Goal: Task Accomplishment & Management: Manage account settings

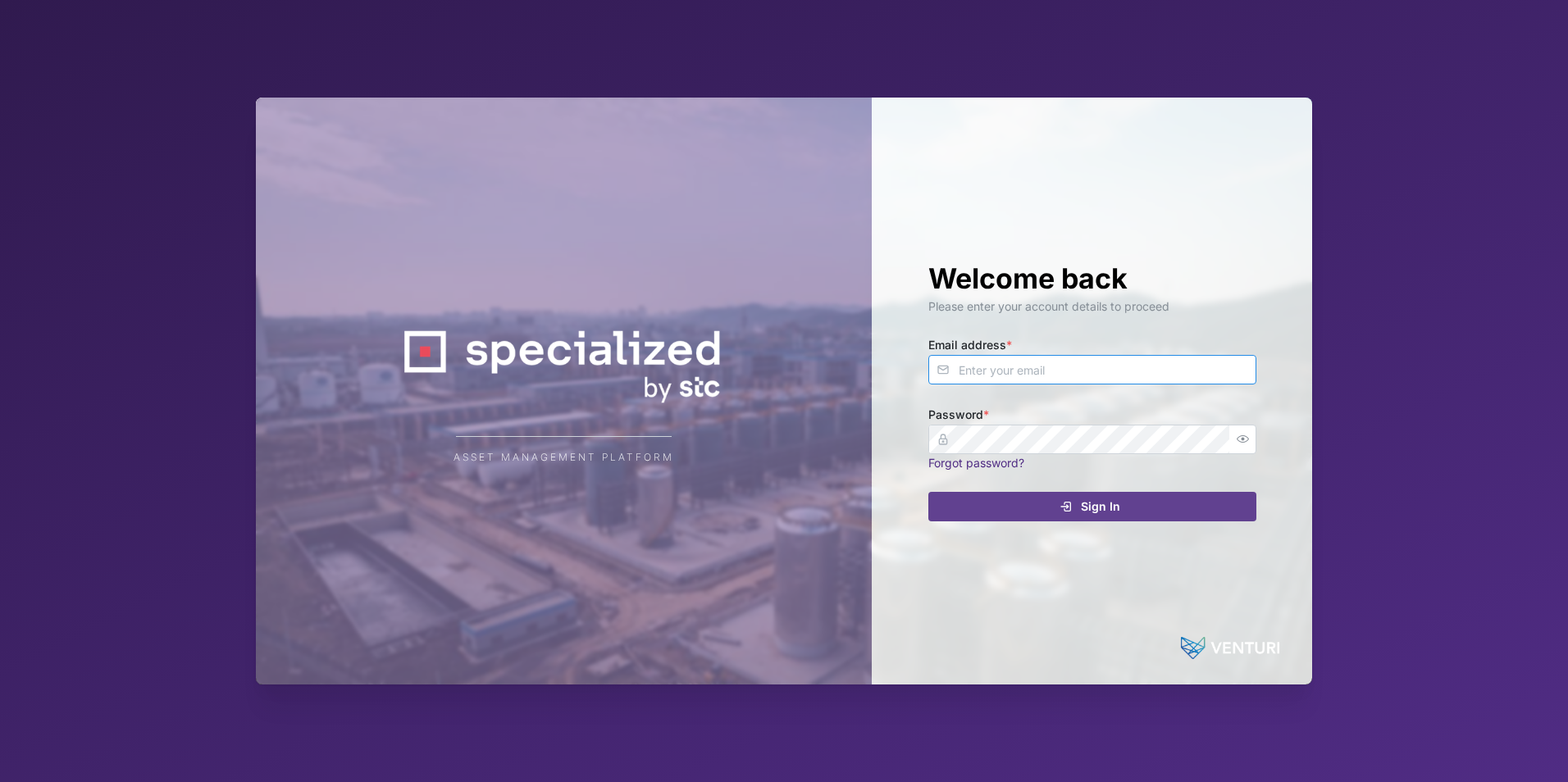
click at [1019, 367] on input "Email address *" at bounding box center [1092, 369] width 328 height 29
type input "[EMAIL_ADDRESS][DOMAIN_NAME]"
click at [996, 458] on link "Forgot password?" at bounding box center [976, 463] width 96 height 14
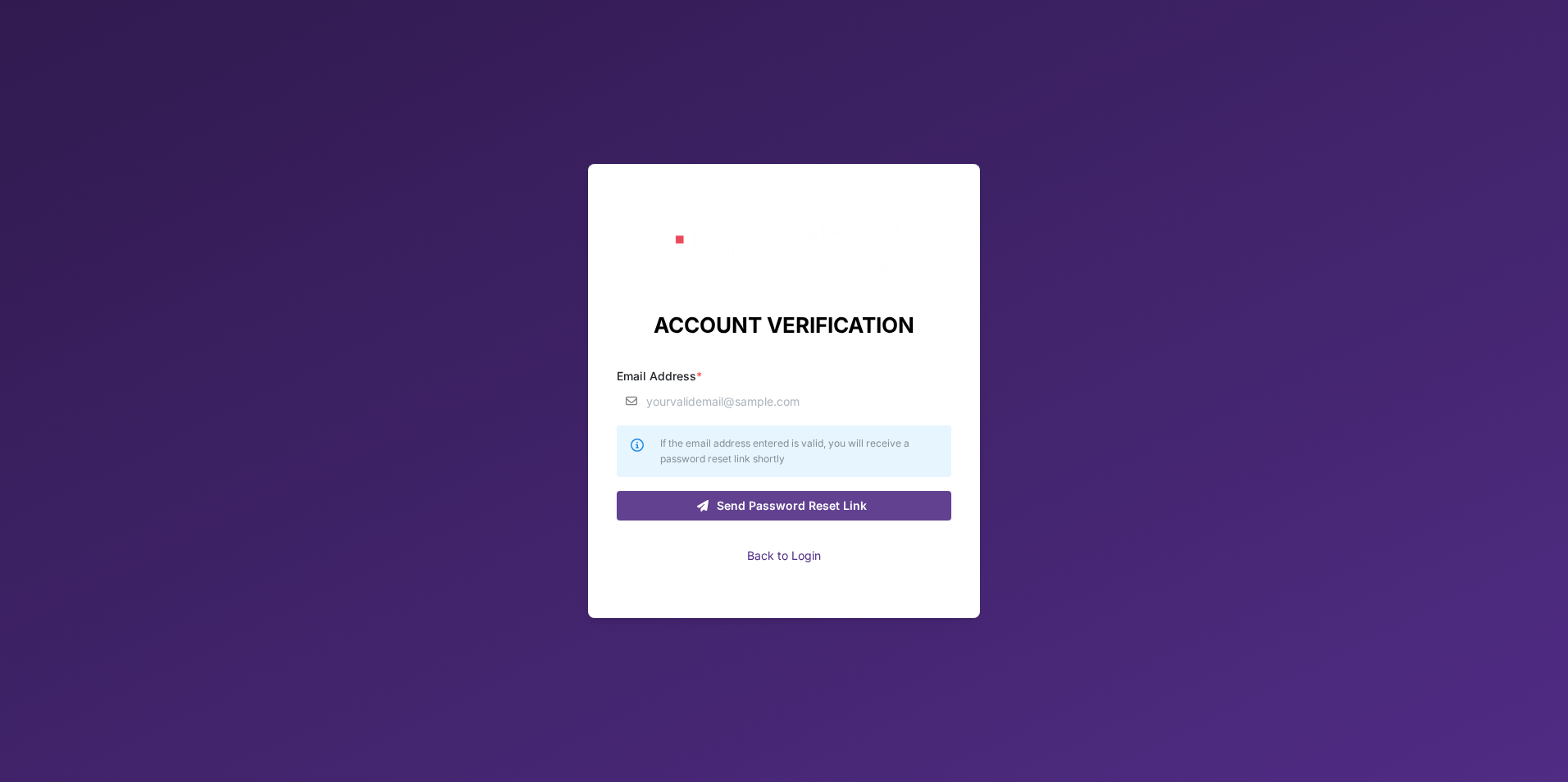
click at [820, 404] on input "Email Address *" at bounding box center [783, 400] width 335 height 29
type input "[EMAIL_ADDRESS][DOMAIN_NAME]"
click at [740, 497] on span "Send Password Reset Link" at bounding box center [792, 506] width 150 height 28
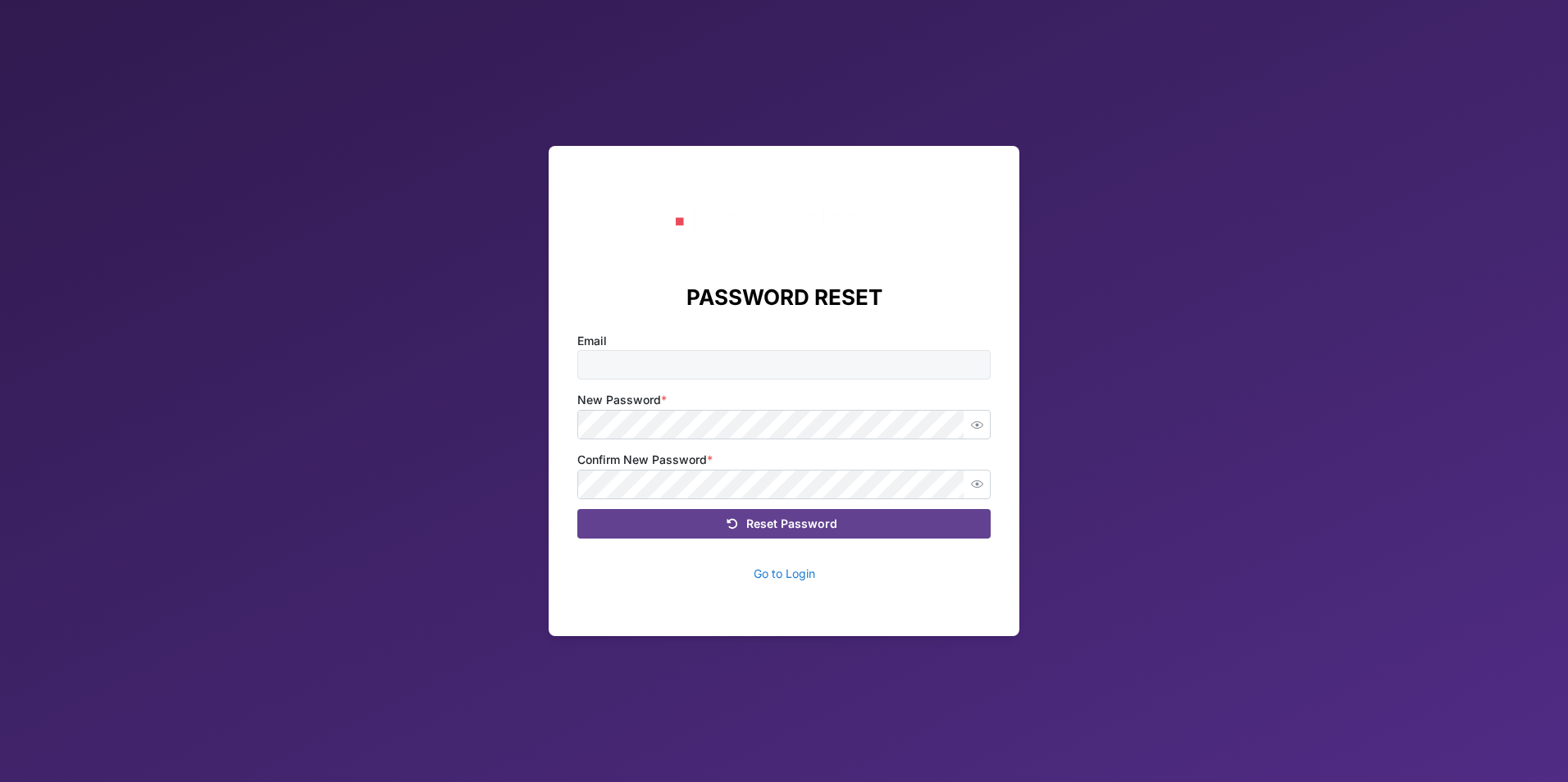
type input "[EMAIL_ADDRESS][DOMAIN_NAME]"
click at [577, 509] on button "Reset Password" at bounding box center [784, 523] width 413 height 29
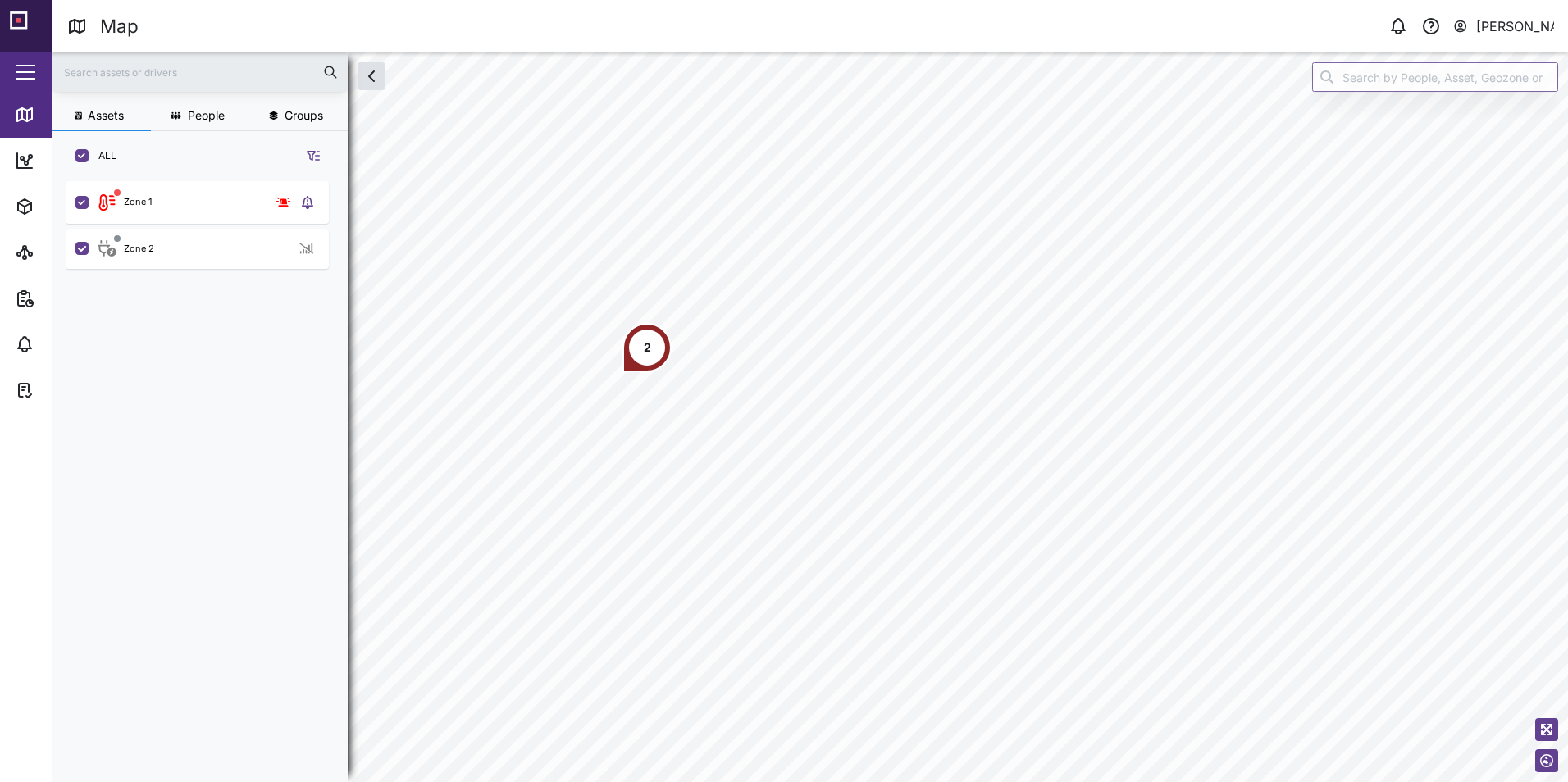
scroll to position [581, 256]
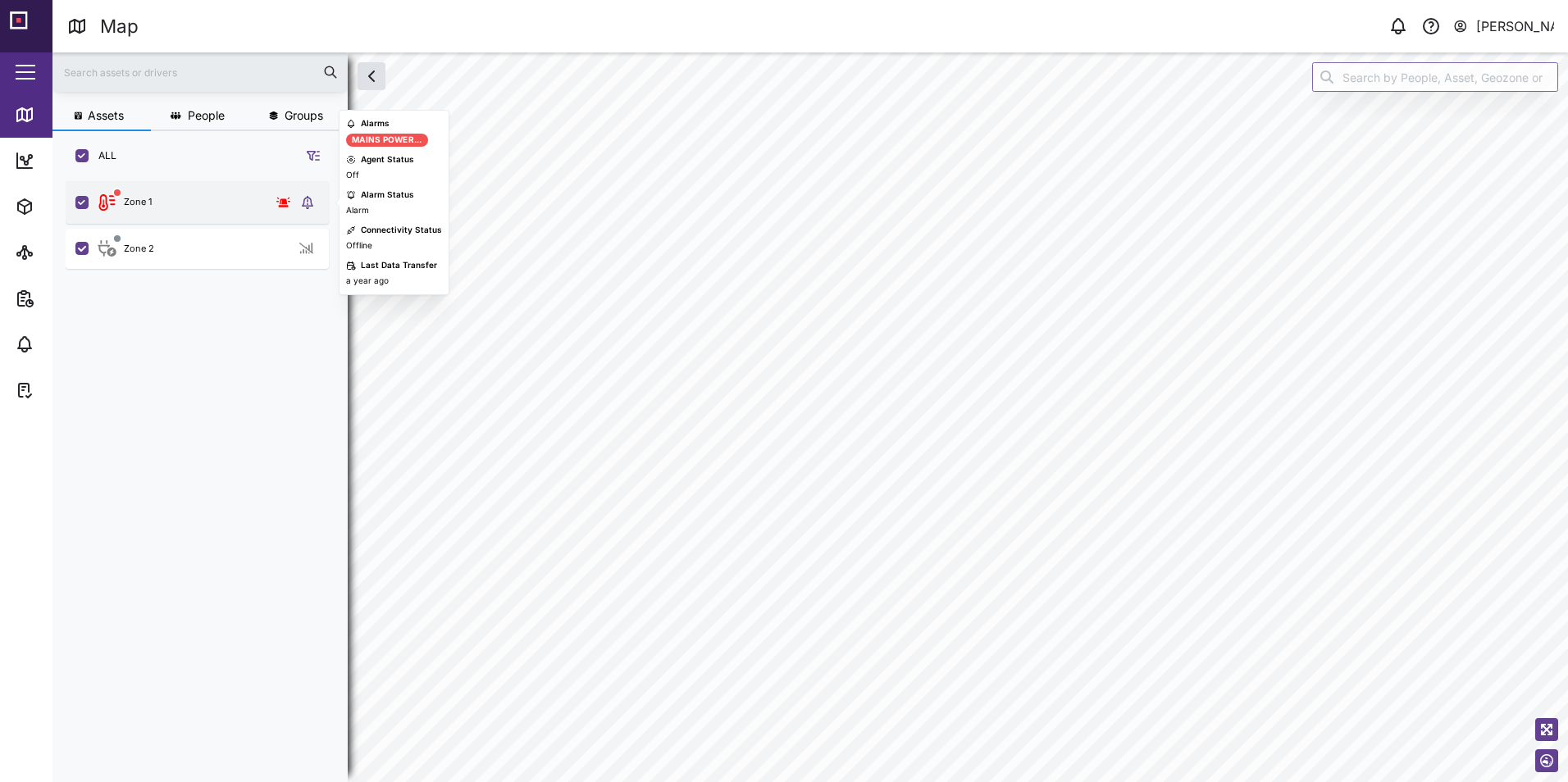
click at [189, 213] on div "Zone 1" at bounding box center [196, 202] width 199 height 23
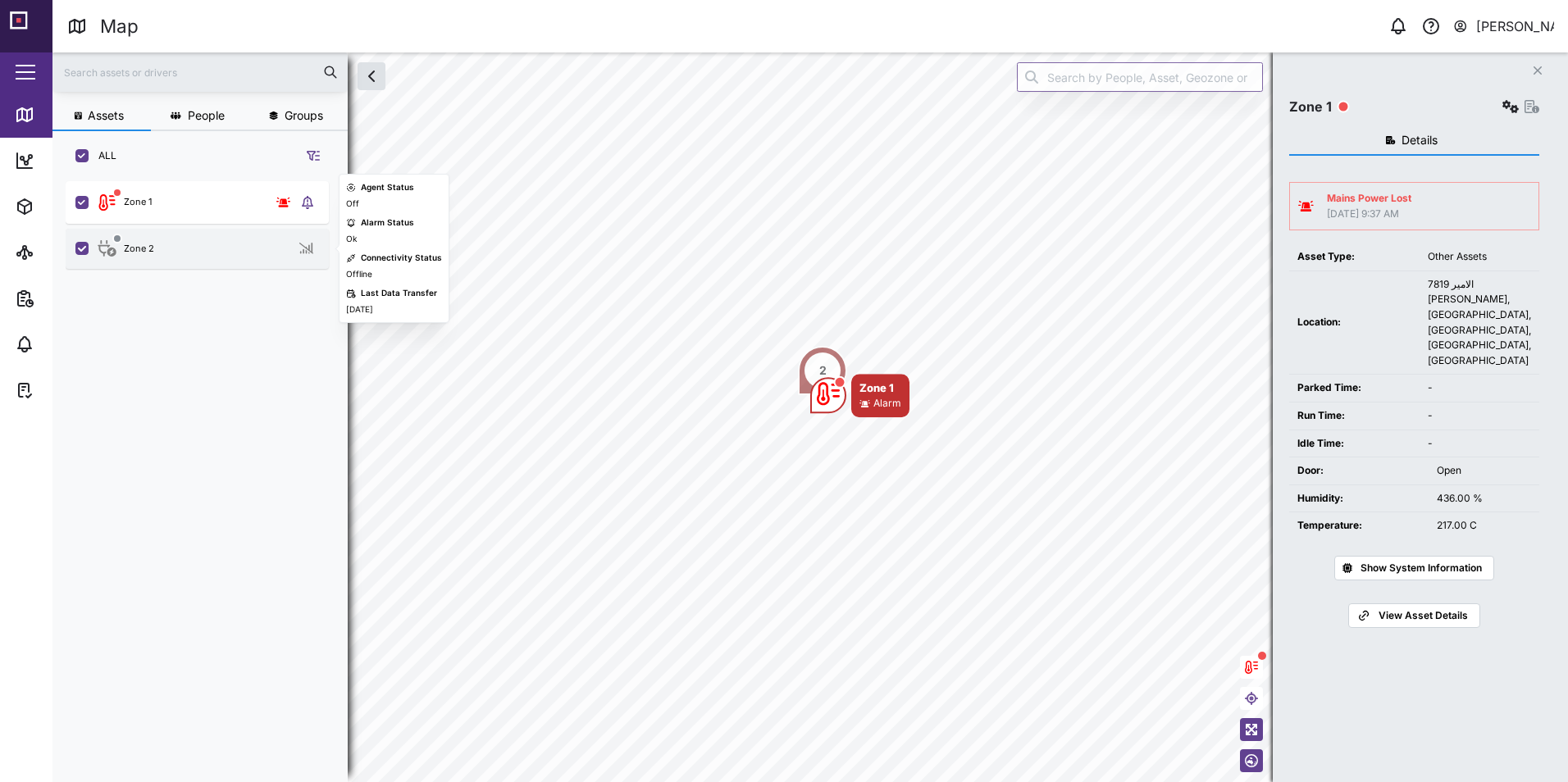
click at [257, 258] on div "Zone 2" at bounding box center [208, 249] width 223 height 20
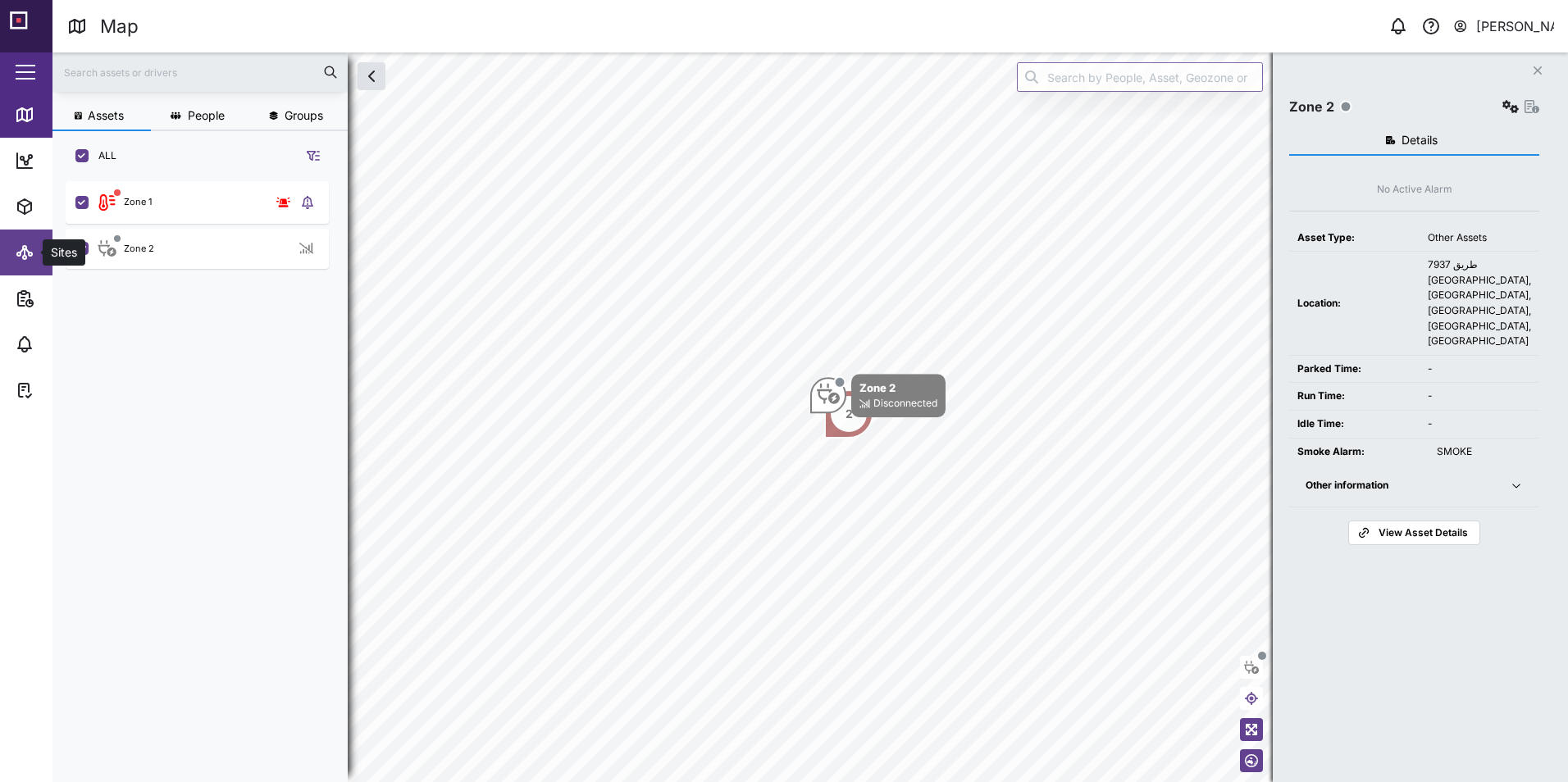
click at [23, 248] on icon at bounding box center [24, 248] width 3 height 3
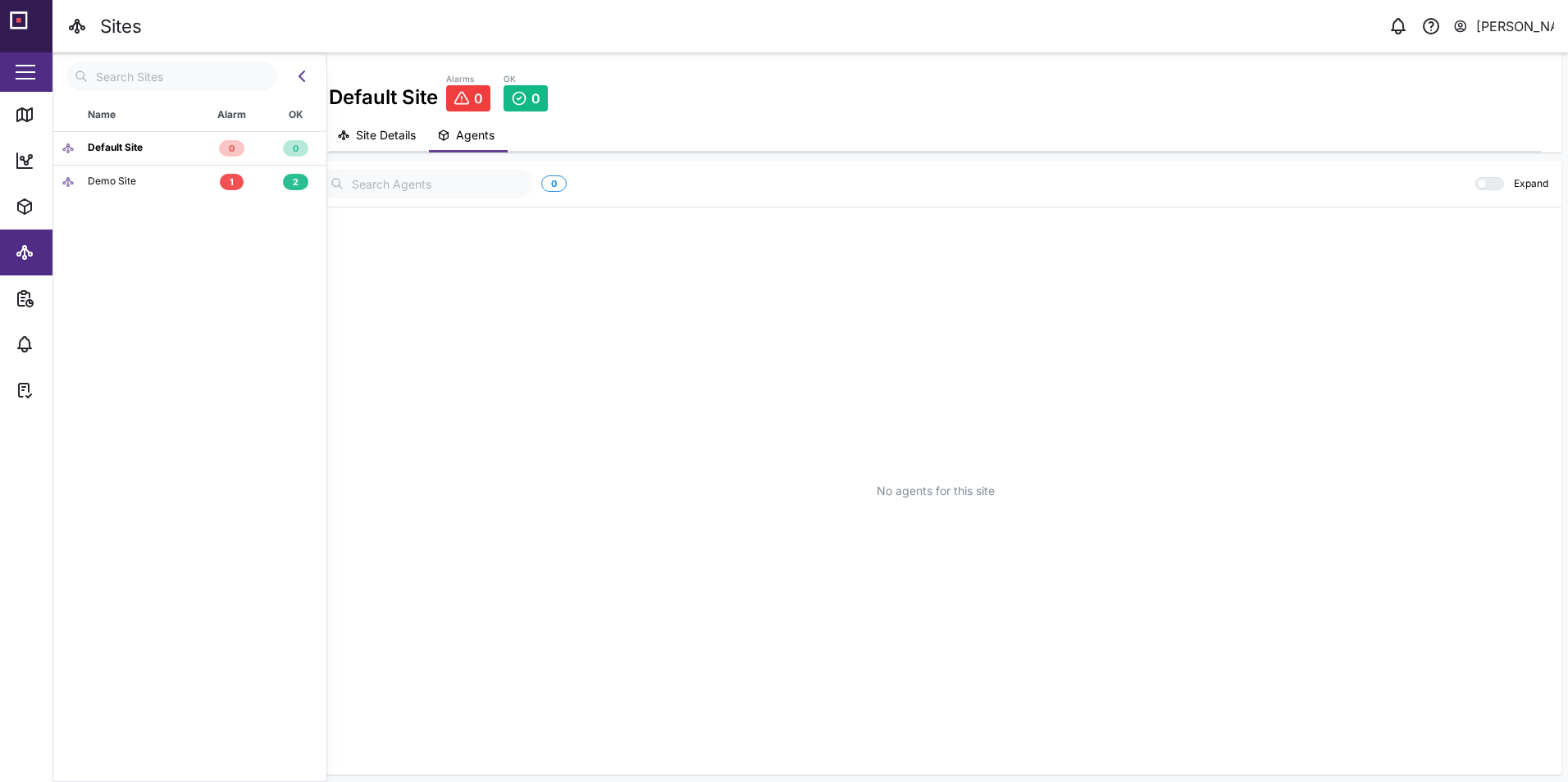
click at [168, 185] on div "Demo Site" at bounding box center [126, 181] width 128 height 15
click at [172, 182] on div "Demo Site" at bounding box center [126, 181] width 128 height 15
drag, startPoint x: 373, startPoint y: 180, endPoint x: 315, endPoint y: 176, distance: 58.1
click at [315, 176] on div "Site Detail" at bounding box center [935, 178] width 1252 height 35
drag, startPoint x: 315, startPoint y: 176, endPoint x: 379, endPoint y: 182, distance: 64.3
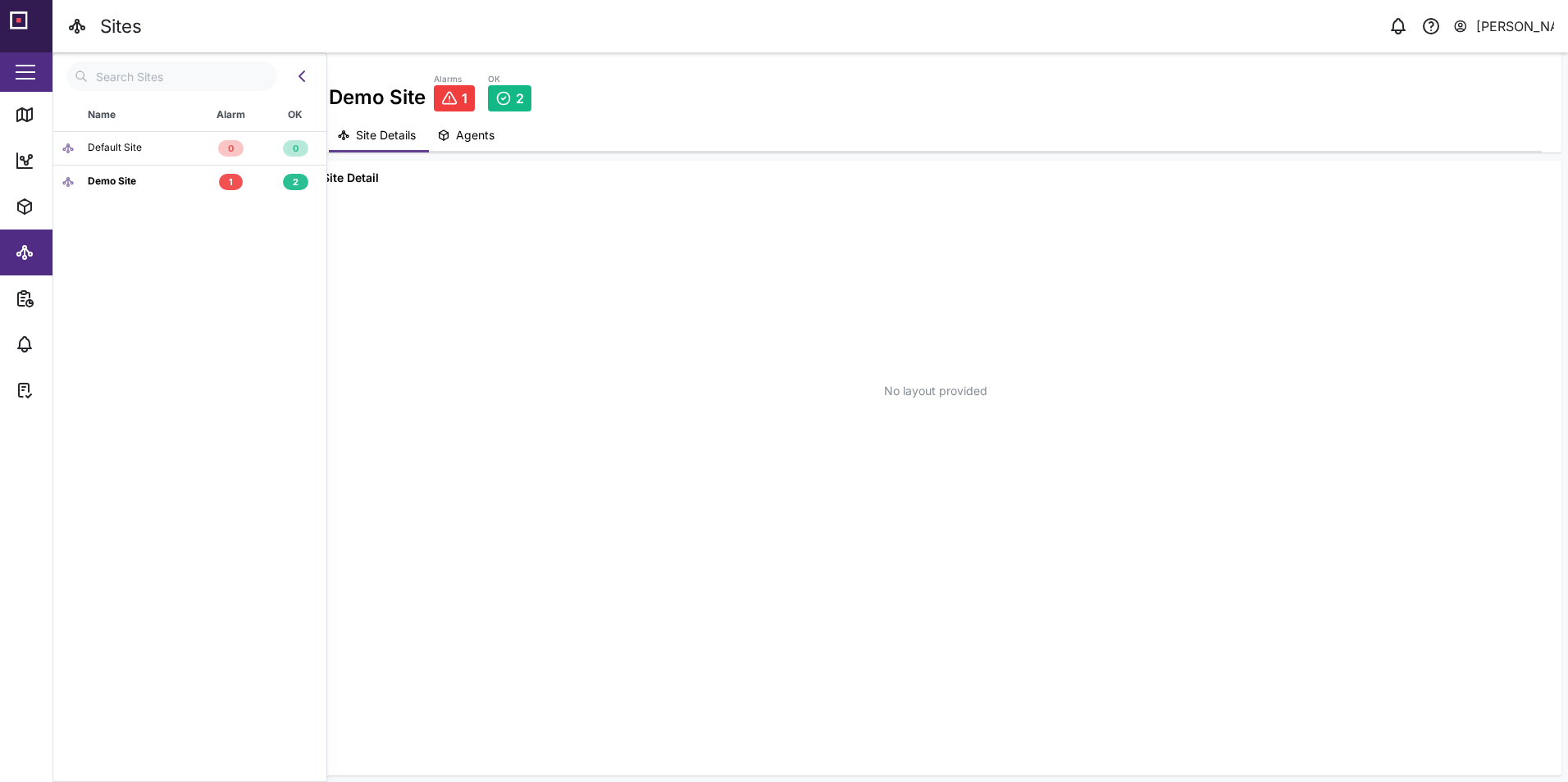
click at [379, 182] on div "Site Detail" at bounding box center [935, 178] width 1252 height 35
drag, startPoint x: 380, startPoint y: 181, endPoint x: 322, endPoint y: 180, distance: 58.0
click at [322, 180] on div "Site Detail" at bounding box center [935, 178] width 1252 height 35
click at [162, 183] on div "Demo Site" at bounding box center [126, 181] width 128 height 15
click at [449, 133] on icon "button" at bounding box center [443, 136] width 13 height 13
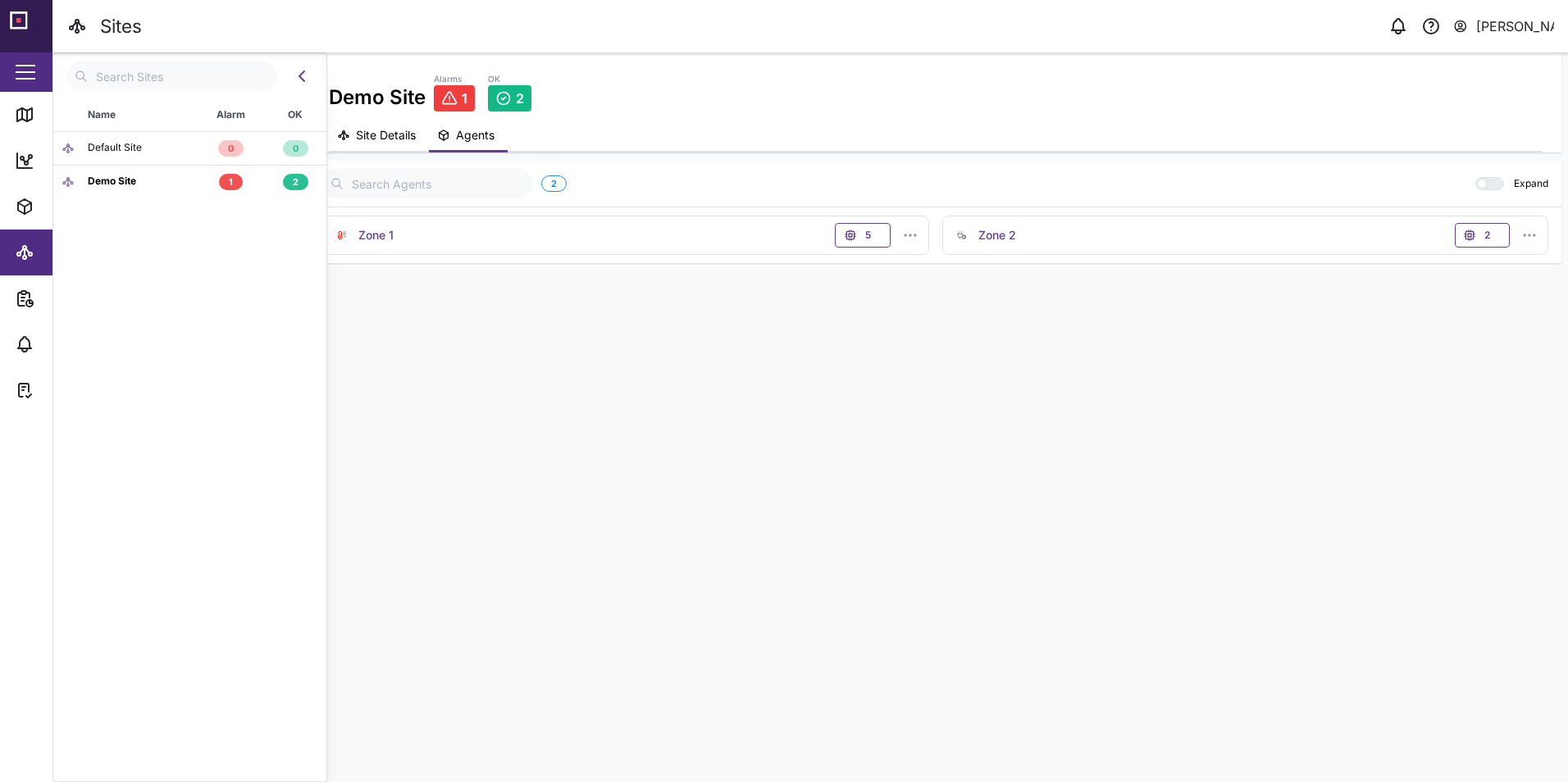
click at [405, 139] on span "Site Details" at bounding box center [385, 136] width 60 height 12
click at [160, 179] on div "Demo Site" at bounding box center [126, 181] width 128 height 15
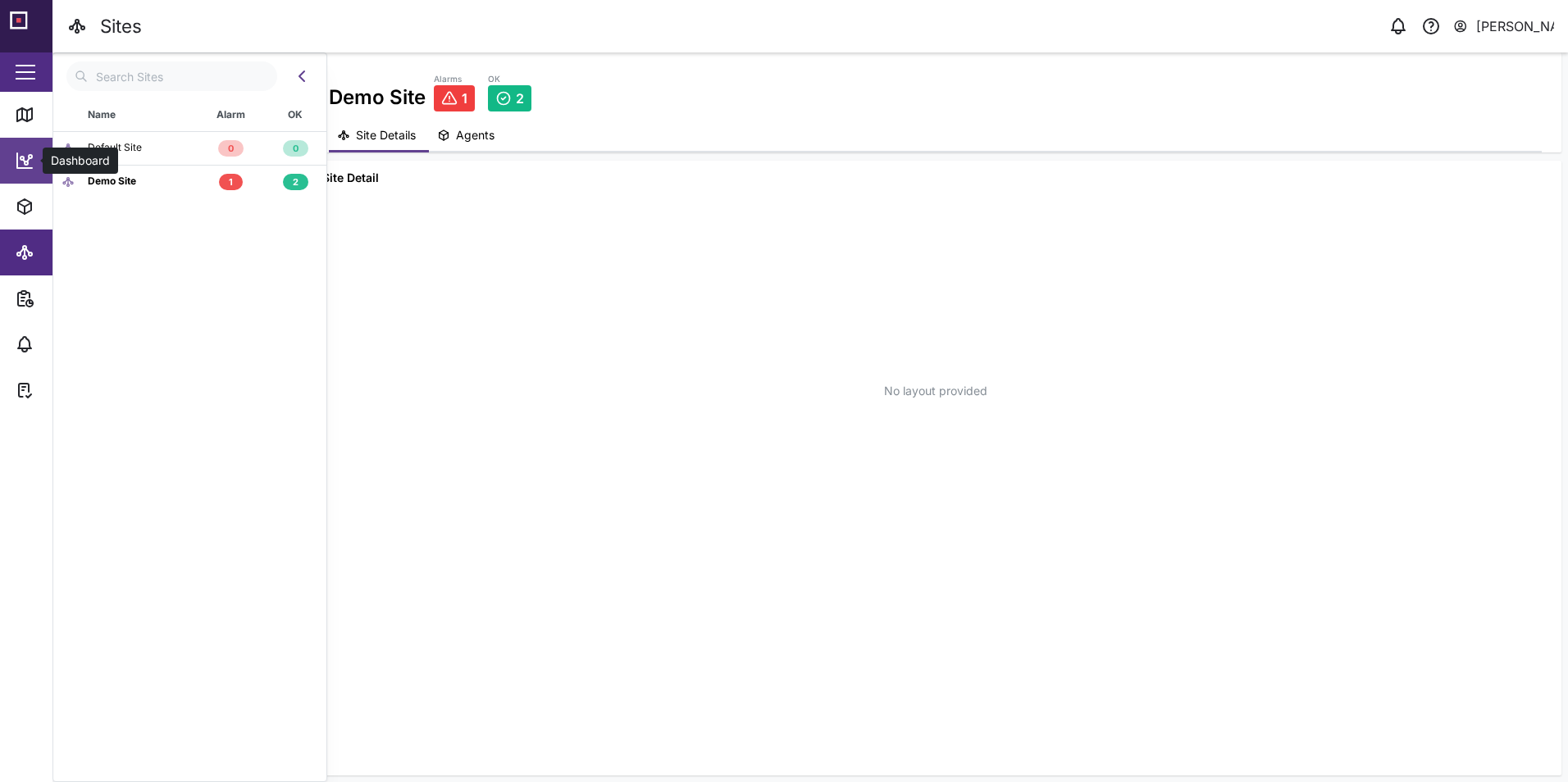
click at [39, 171] on link "Dashboard" at bounding box center [106, 160] width 213 height 46
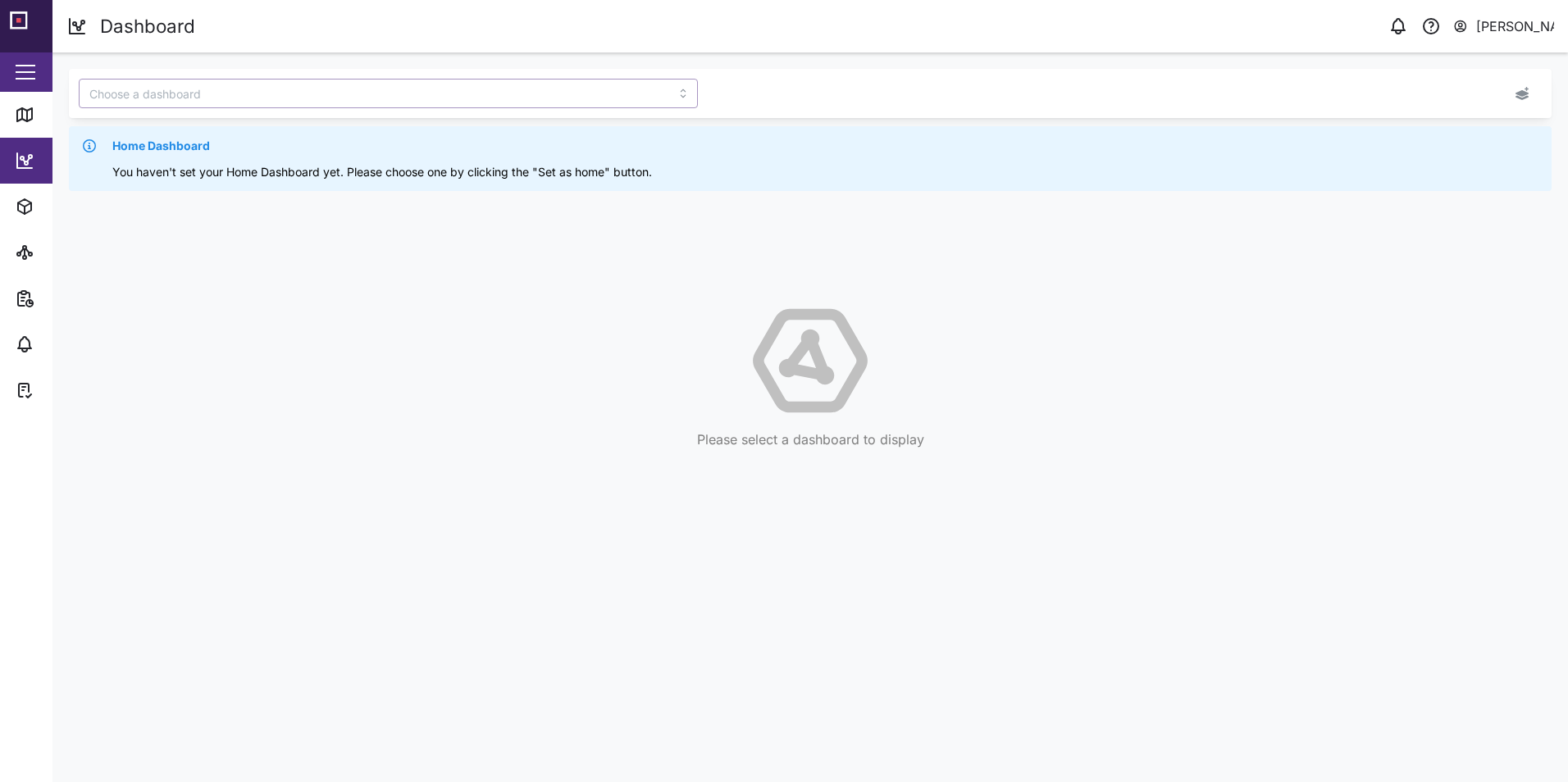
click at [681, 87] on input "search" at bounding box center [388, 93] width 619 height 29
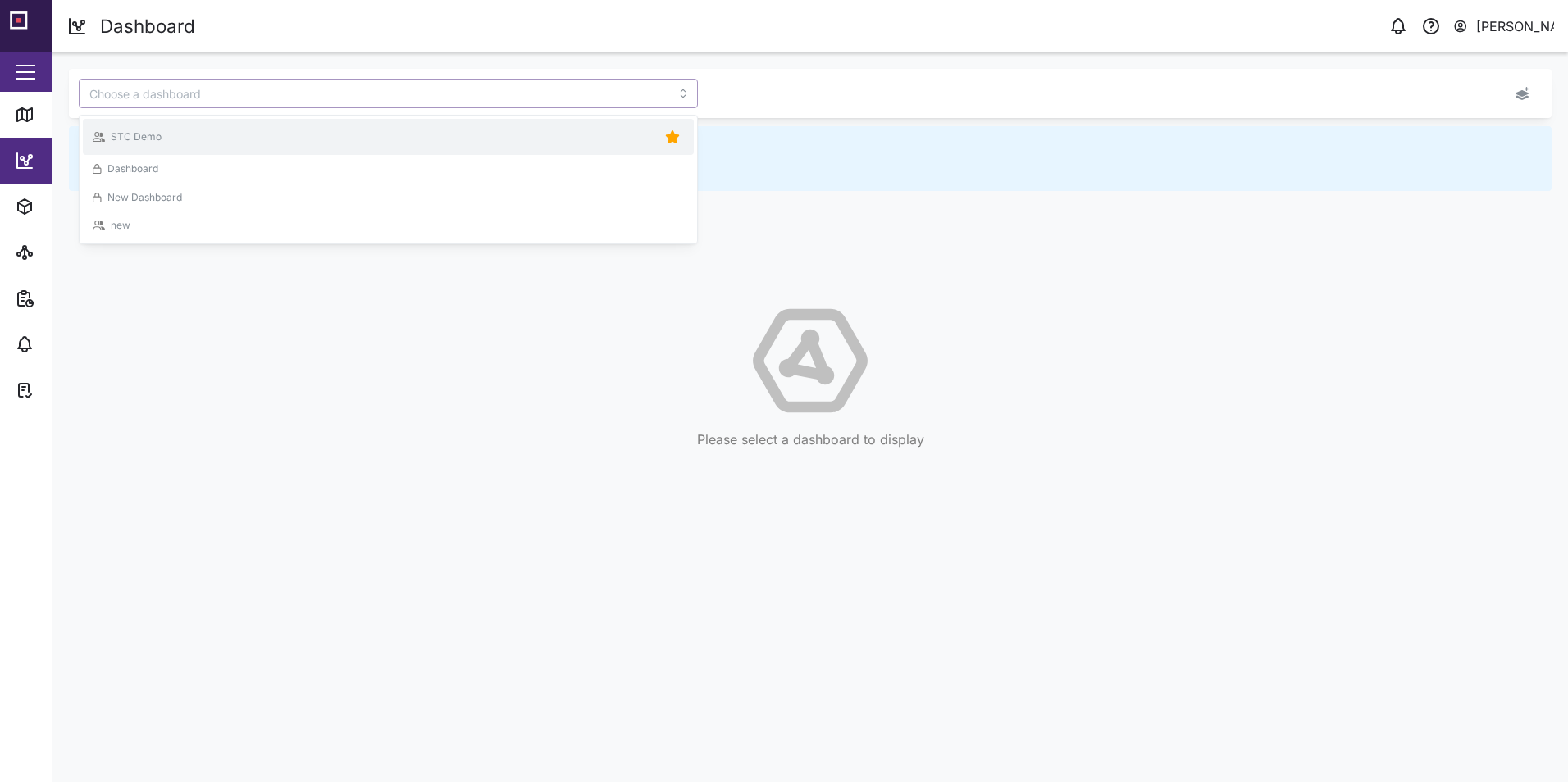
click at [548, 131] on div "STC Demo" at bounding box center [388, 137] width 591 height 23
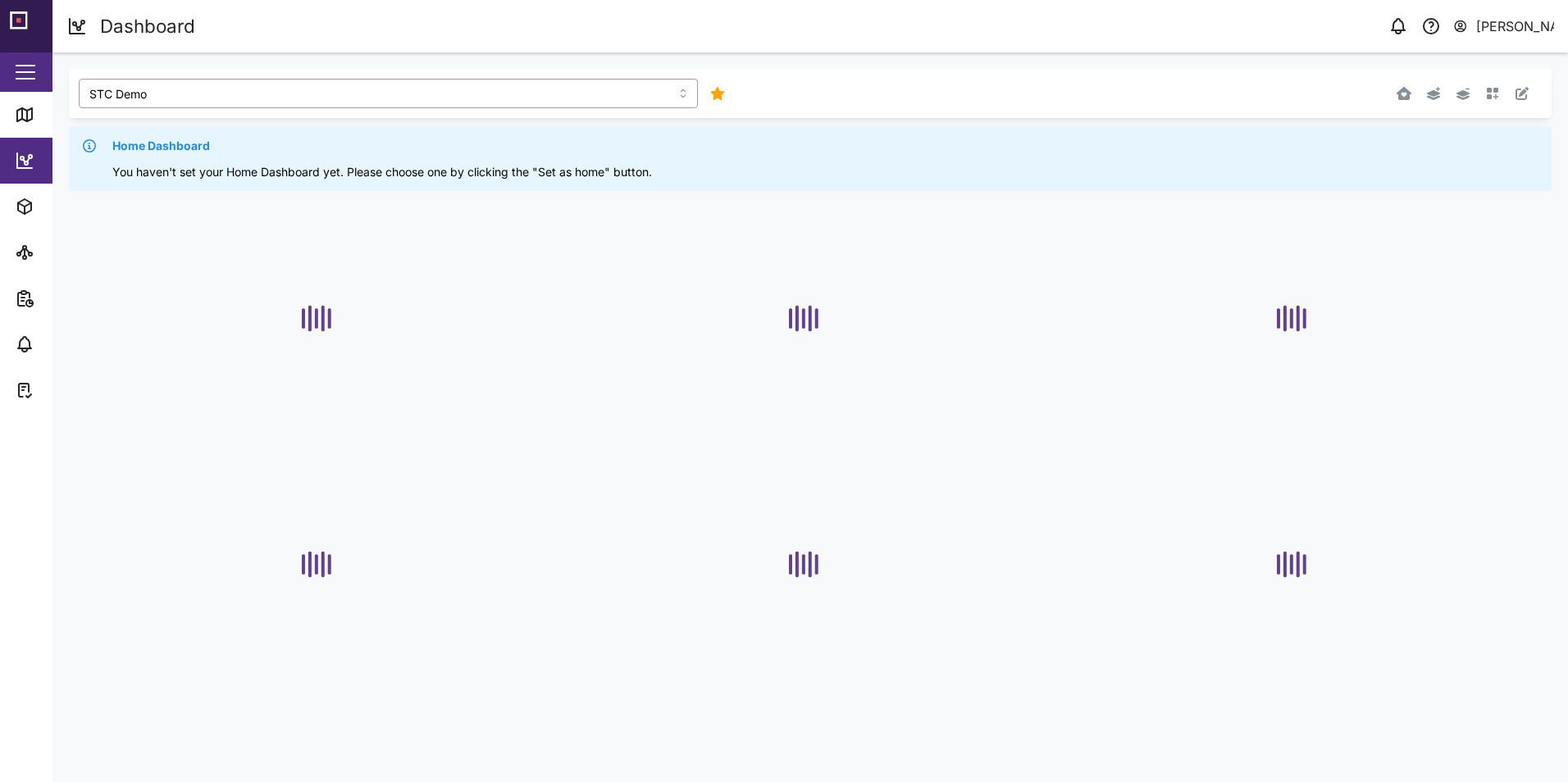
type input "STC Demo"
